Goal: Book appointment/travel/reservation

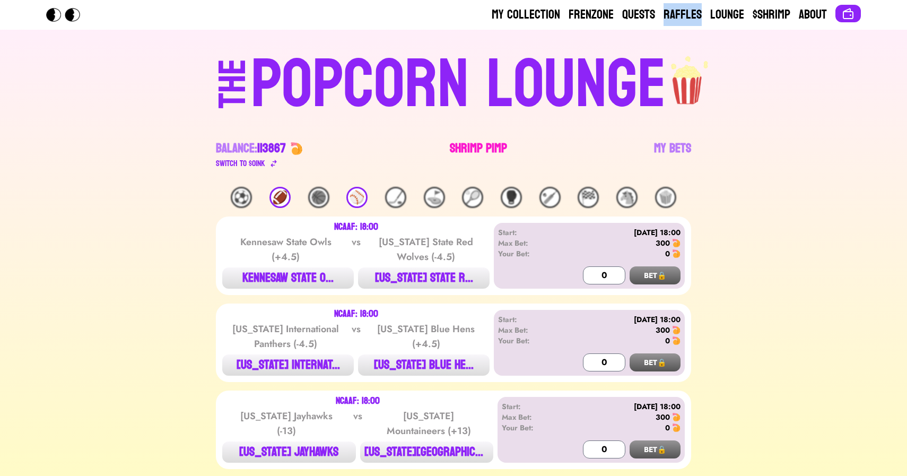
click at [466, 150] on link "Shrimp Pimp" at bounding box center [478, 155] width 57 height 30
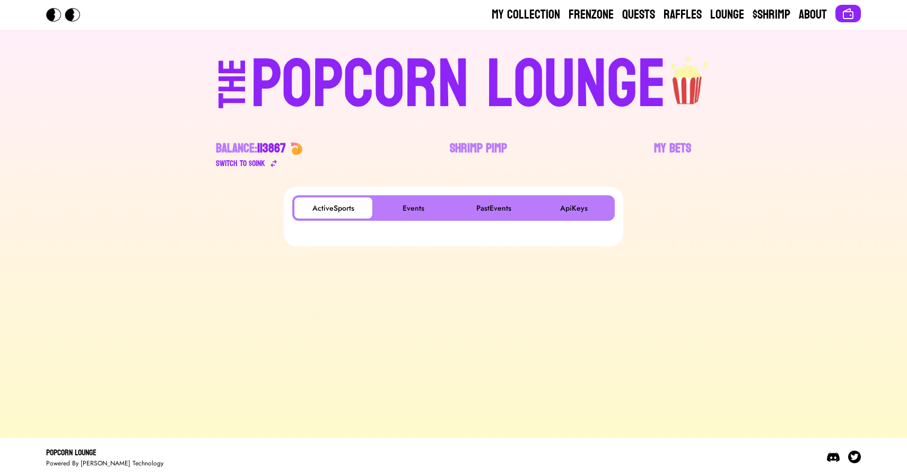
click at [414, 196] on div "ActiveSports Events PastEvents ApiKeys" at bounding box center [453, 207] width 322 height 25
click at [403, 212] on button "Events" at bounding box center [413, 207] width 78 height 21
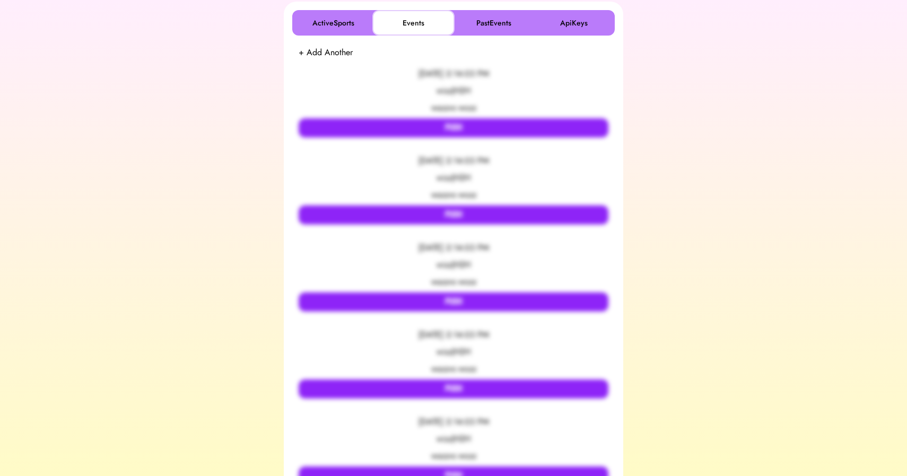
scroll to position [192, 0]
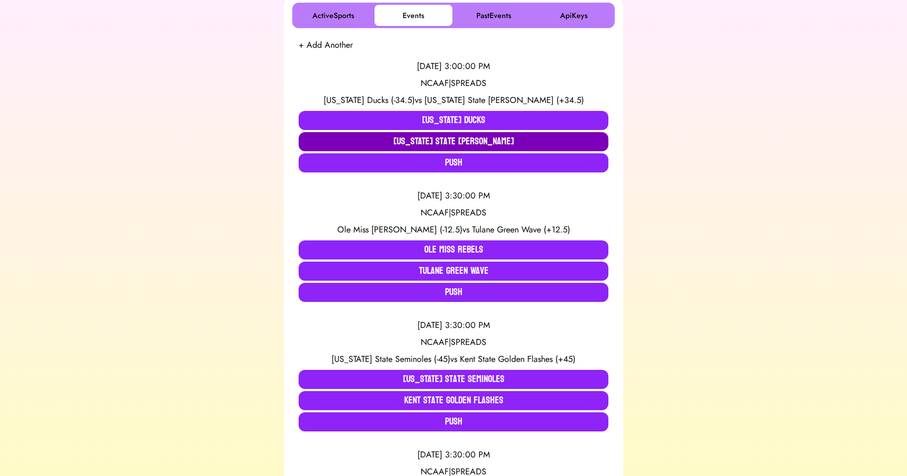
click at [523, 141] on button "Oregon State Beavers" at bounding box center [454, 141] width 310 height 19
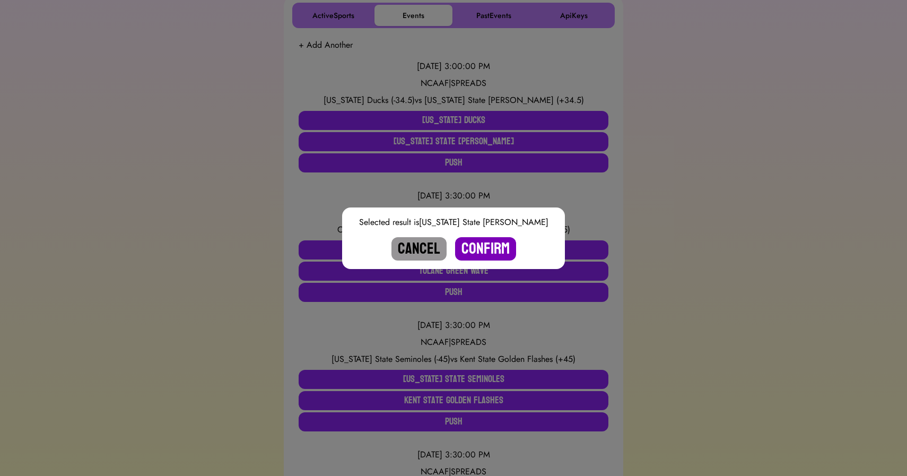
click at [485, 243] on button "Confirm" at bounding box center [485, 248] width 61 height 23
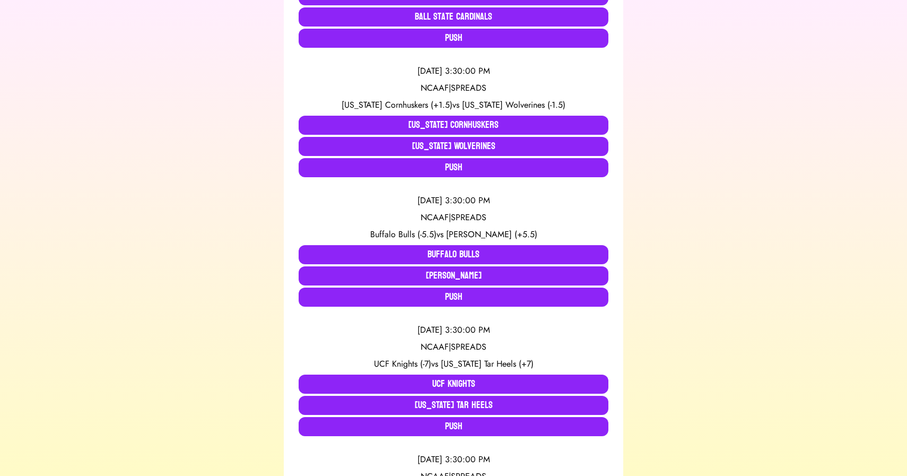
scroll to position [0, 0]
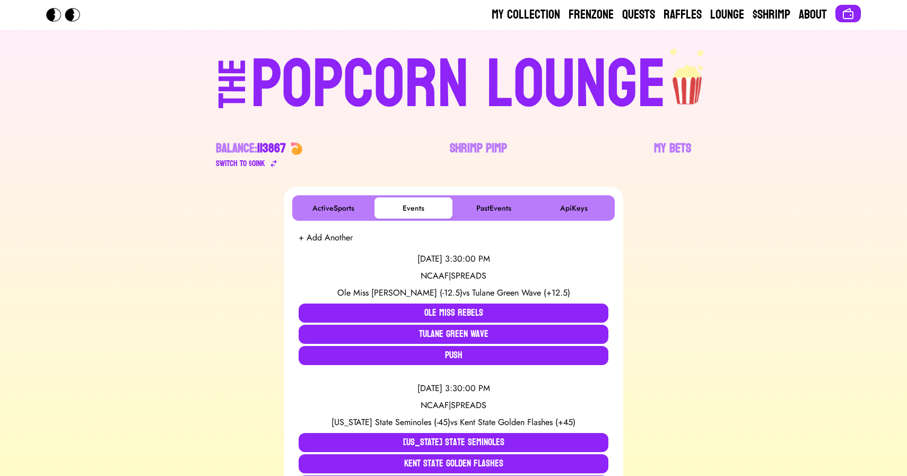
click at [456, 87] on div "POPCORN LOUNGE" at bounding box center [458, 85] width 415 height 68
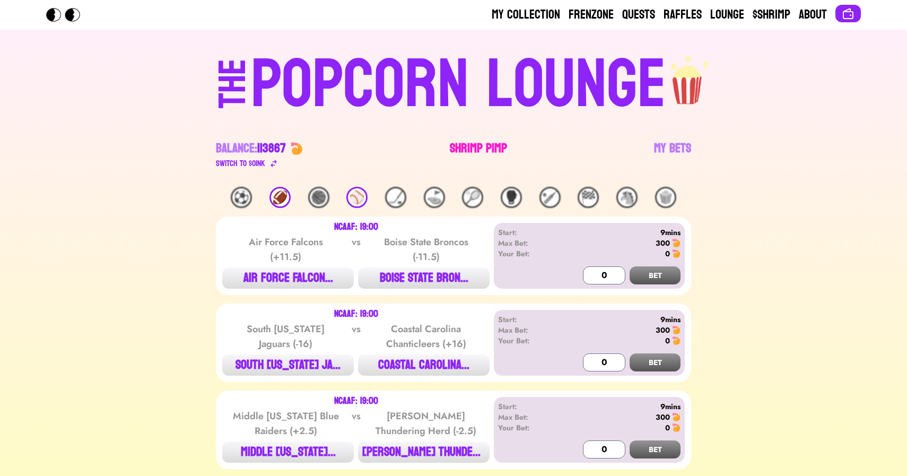
click at [474, 149] on link "Shrimp Pimp" at bounding box center [478, 155] width 57 height 30
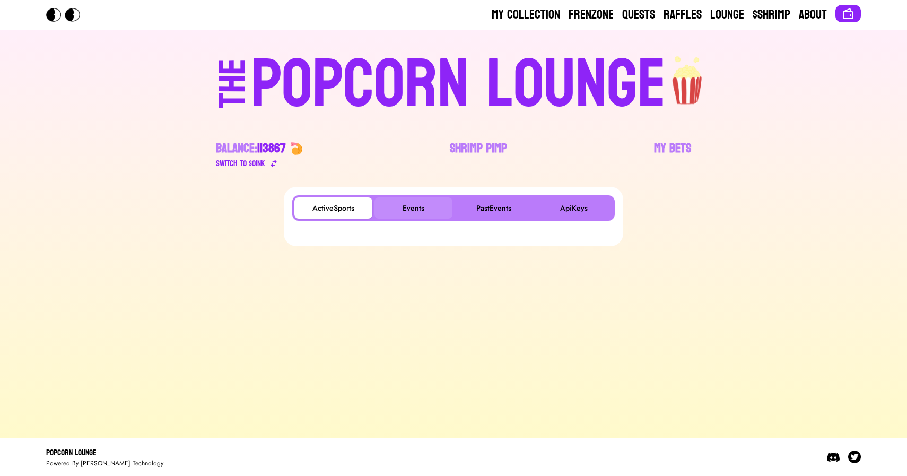
click at [416, 209] on button "Events" at bounding box center [413, 207] width 78 height 21
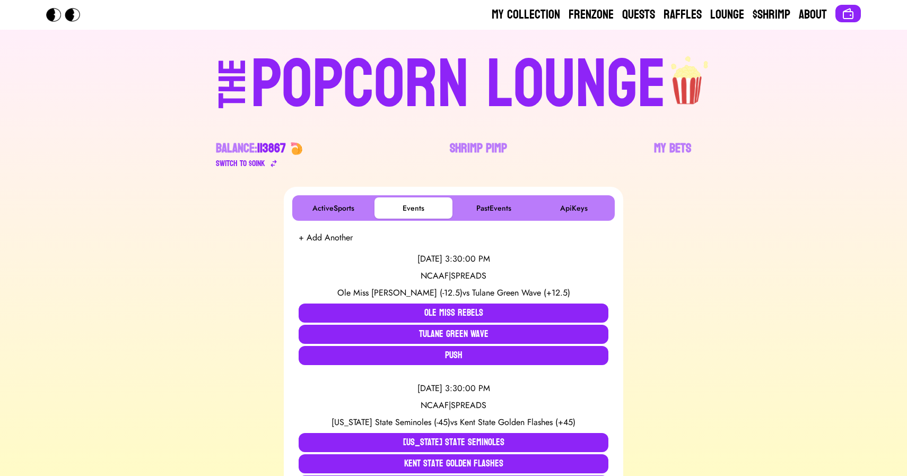
click at [434, 51] on div "POPCORN LOUNGE" at bounding box center [458, 85] width 415 height 68
